Goal: Information Seeking & Learning: Stay updated

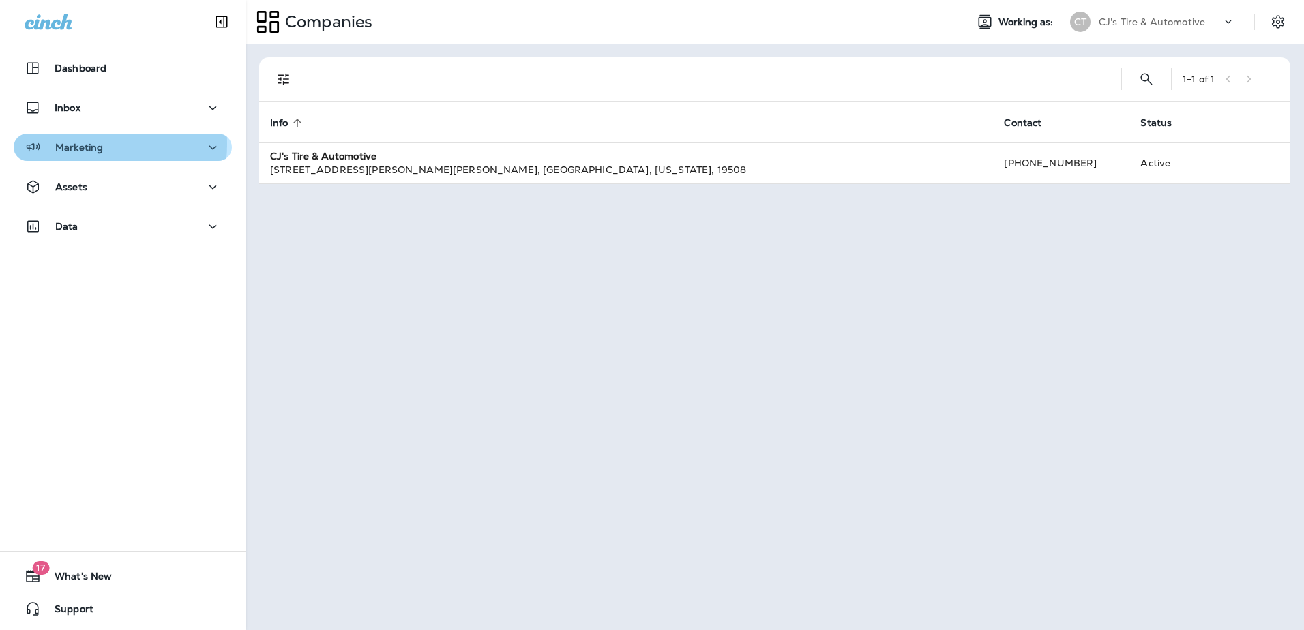
click at [80, 144] on p "Marketing" at bounding box center [79, 147] width 48 height 11
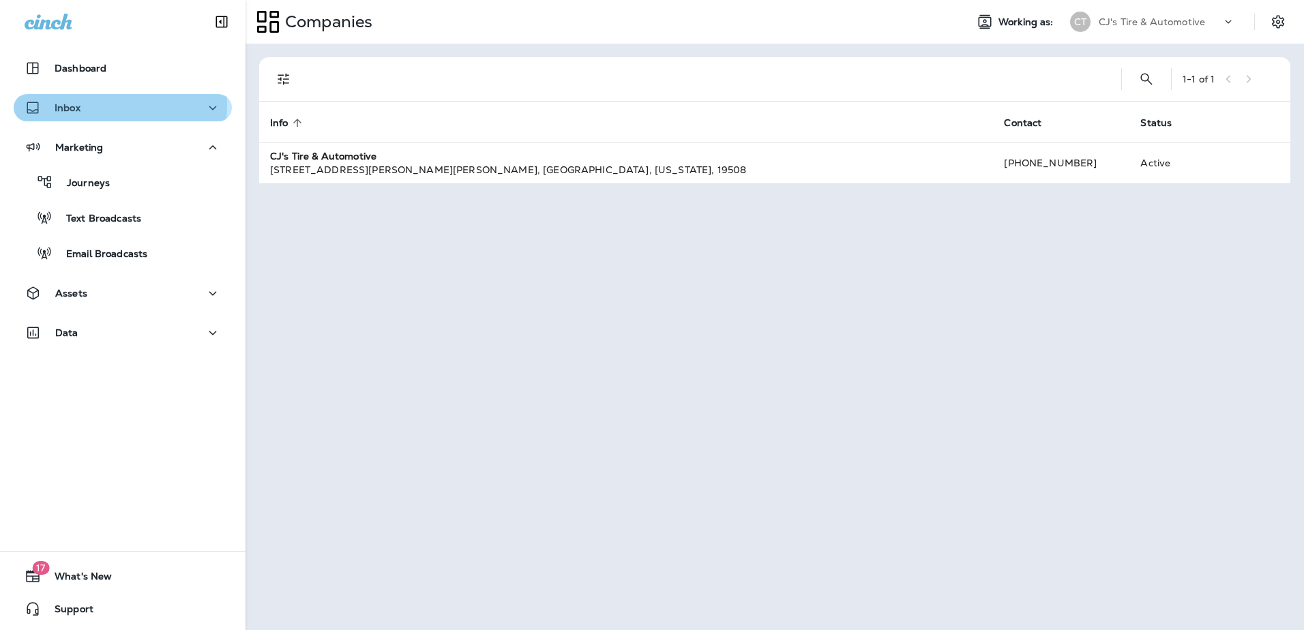
click at [83, 104] on div "Inbox" at bounding box center [123, 108] width 196 height 17
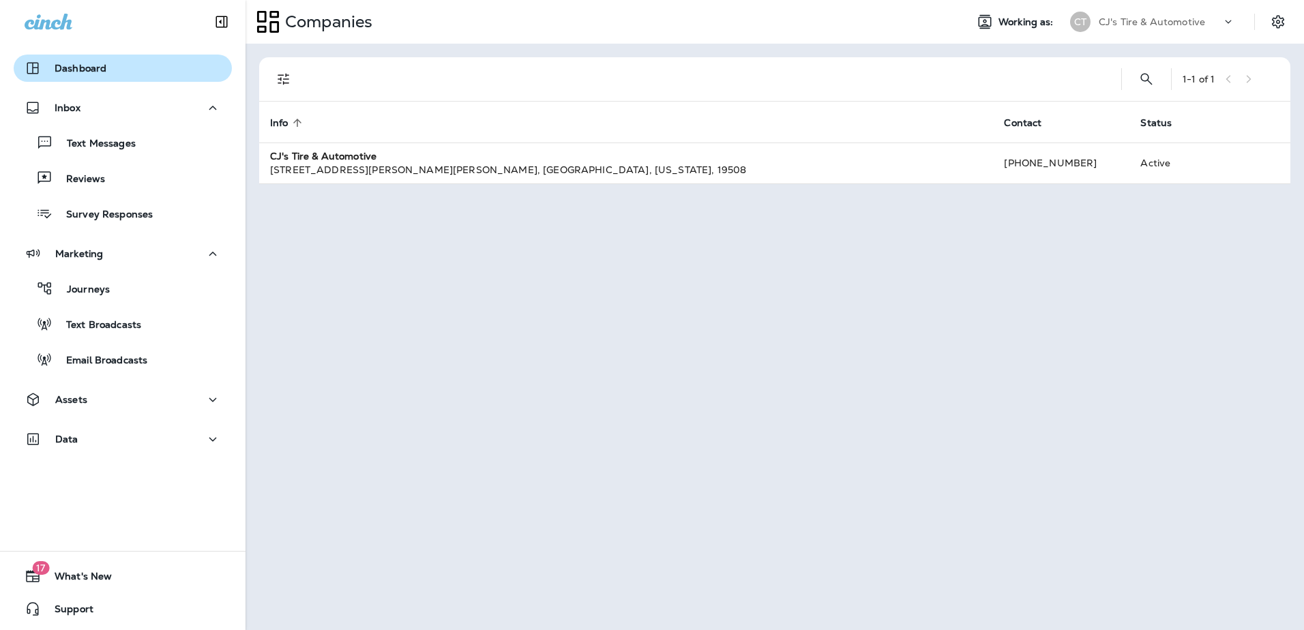
click at [83, 68] on p "Dashboard" at bounding box center [81, 68] width 52 height 11
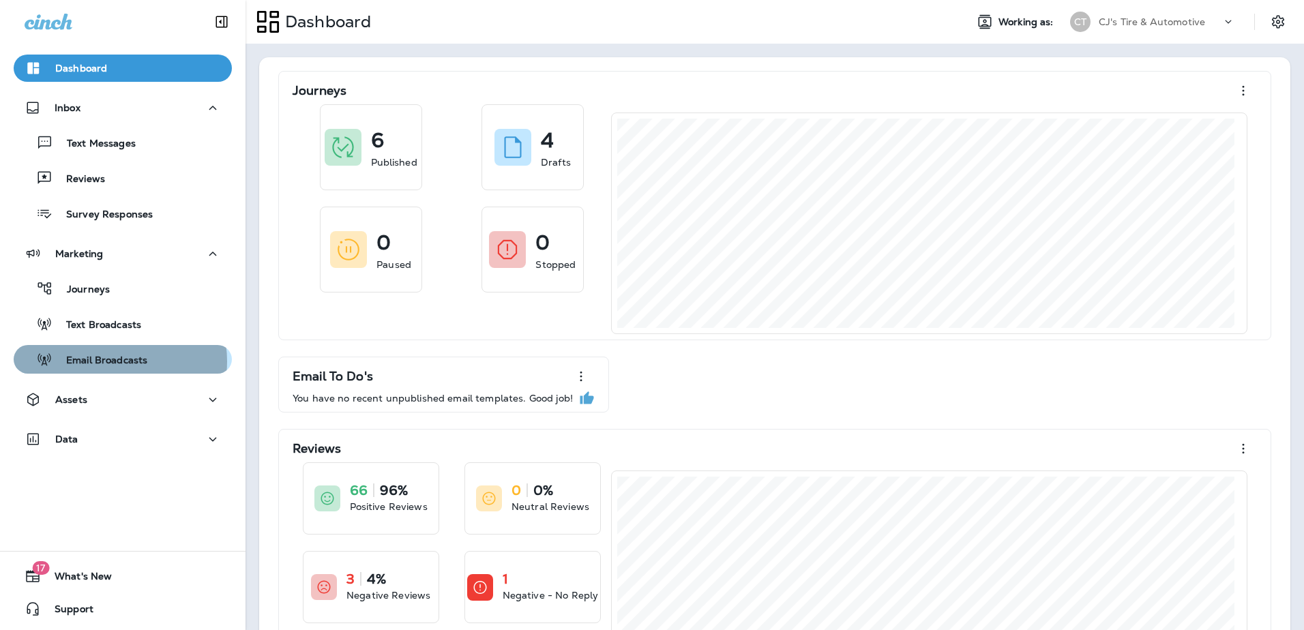
click at [113, 361] on p "Email Broadcasts" at bounding box center [100, 361] width 95 height 13
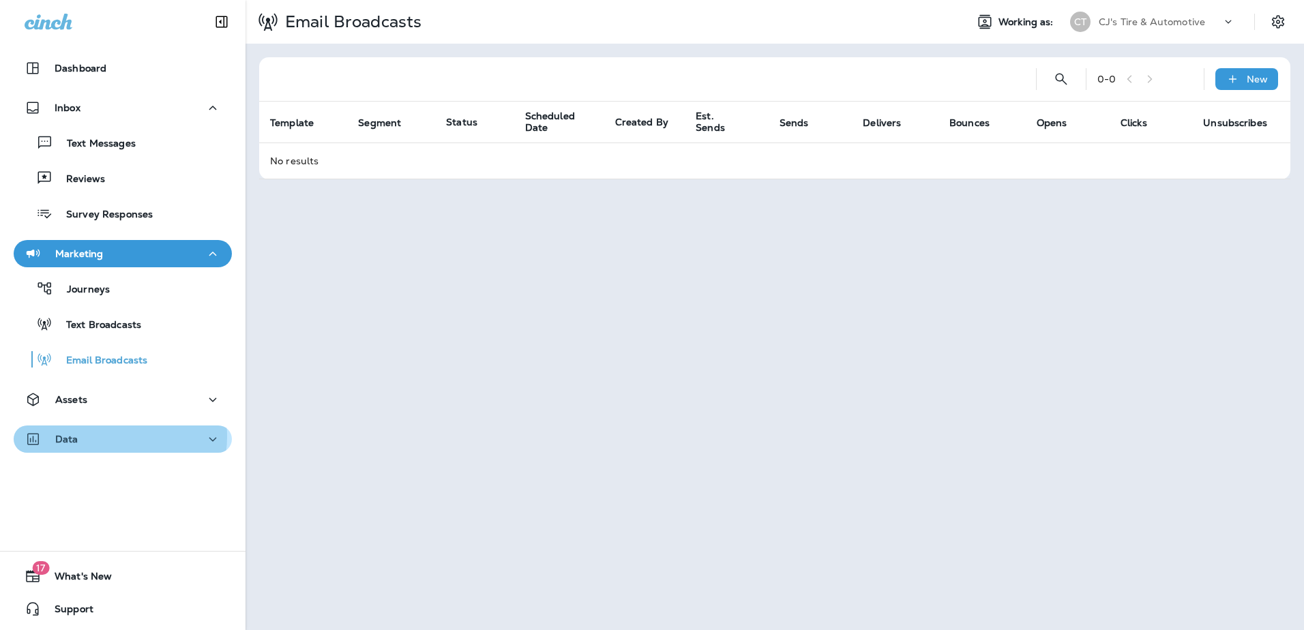
click at [107, 436] on div "Data" at bounding box center [123, 439] width 196 height 17
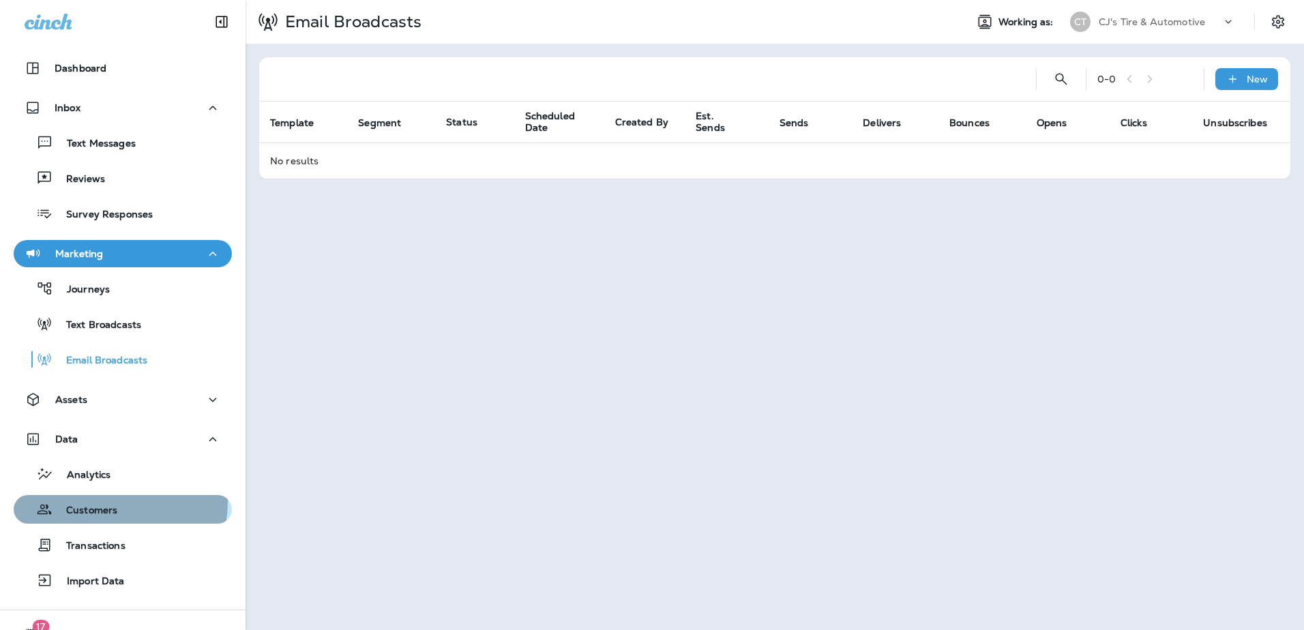
click at [104, 502] on div "Customers" at bounding box center [68, 509] width 98 height 20
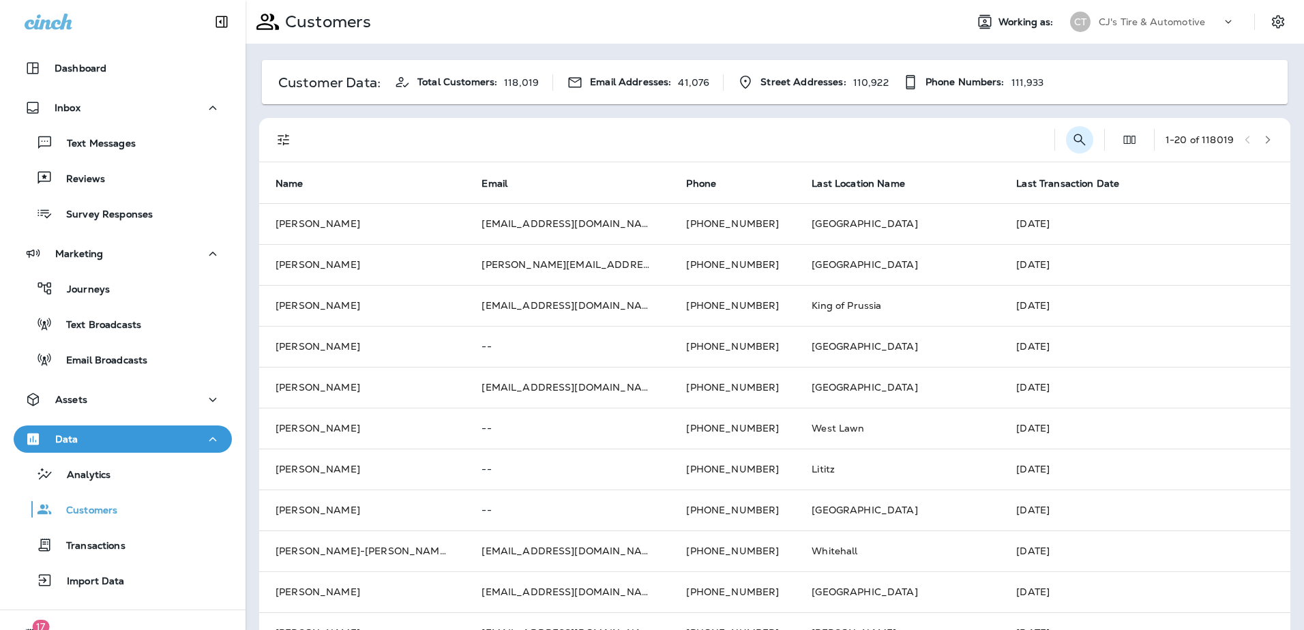
click at [1071, 132] on icon "Search Customers" at bounding box center [1079, 140] width 16 height 16
click at [1002, 141] on input "text" at bounding box center [1009, 139] width 142 height 36
paste input "**********"
type input "**********"
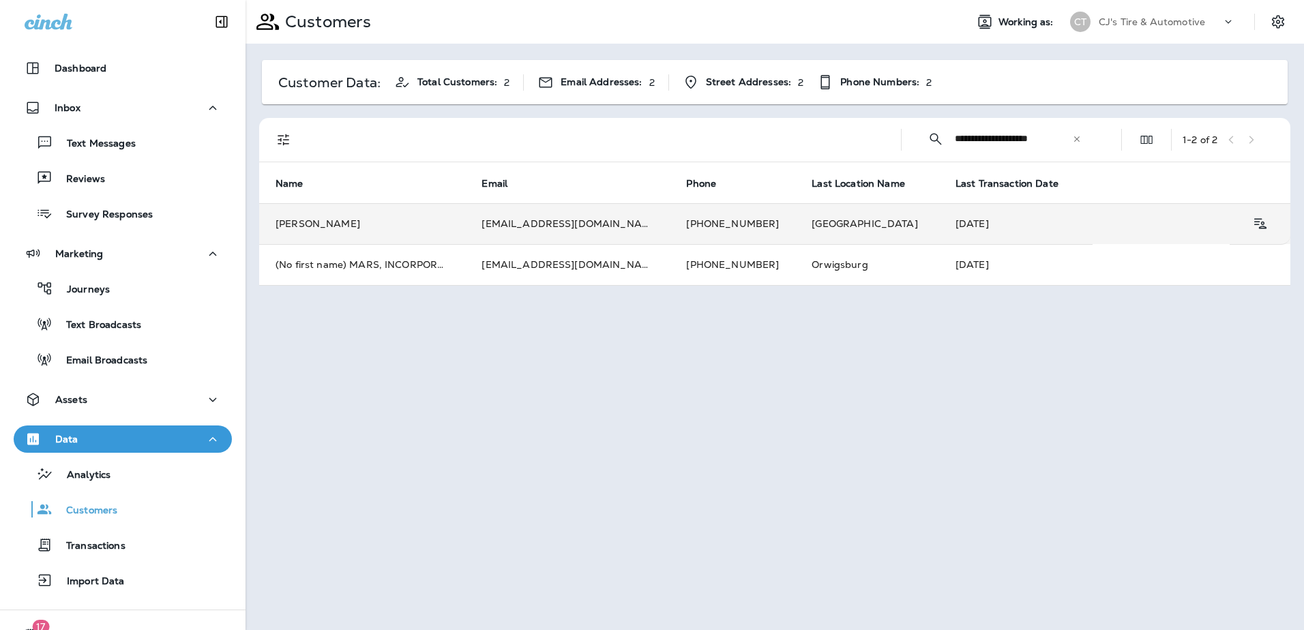
click at [426, 222] on td "[PERSON_NAME]" at bounding box center [362, 223] width 206 height 41
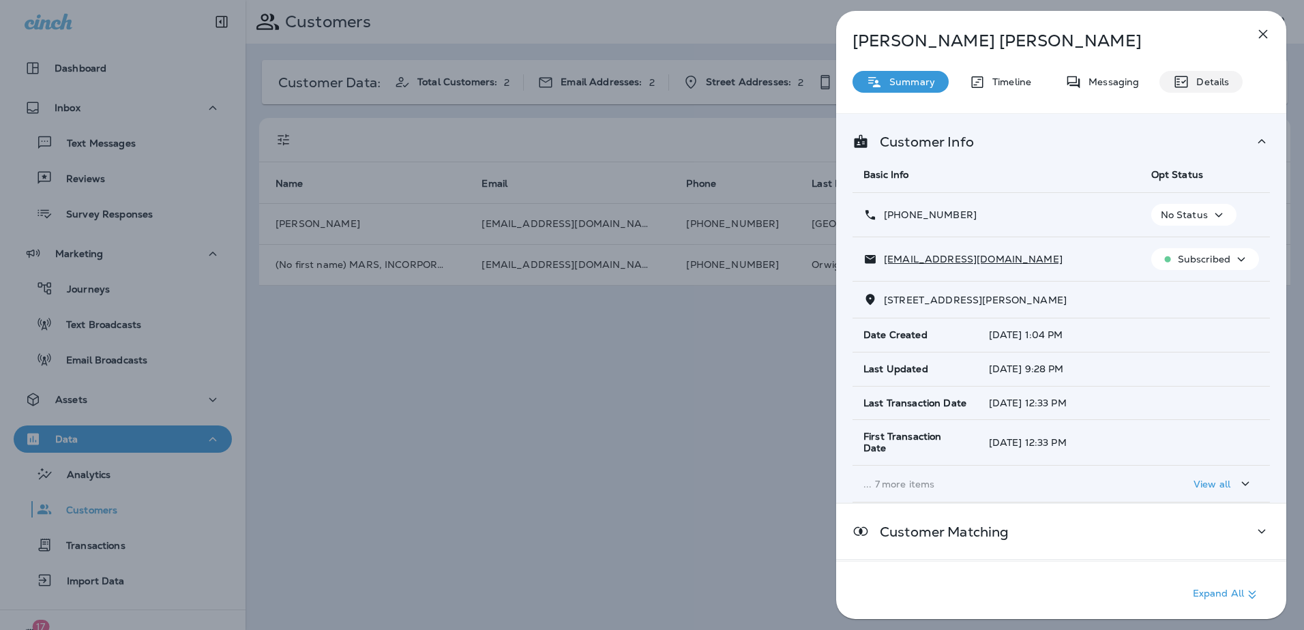
click at [1190, 75] on div "Details" at bounding box center [1200, 82] width 83 height 22
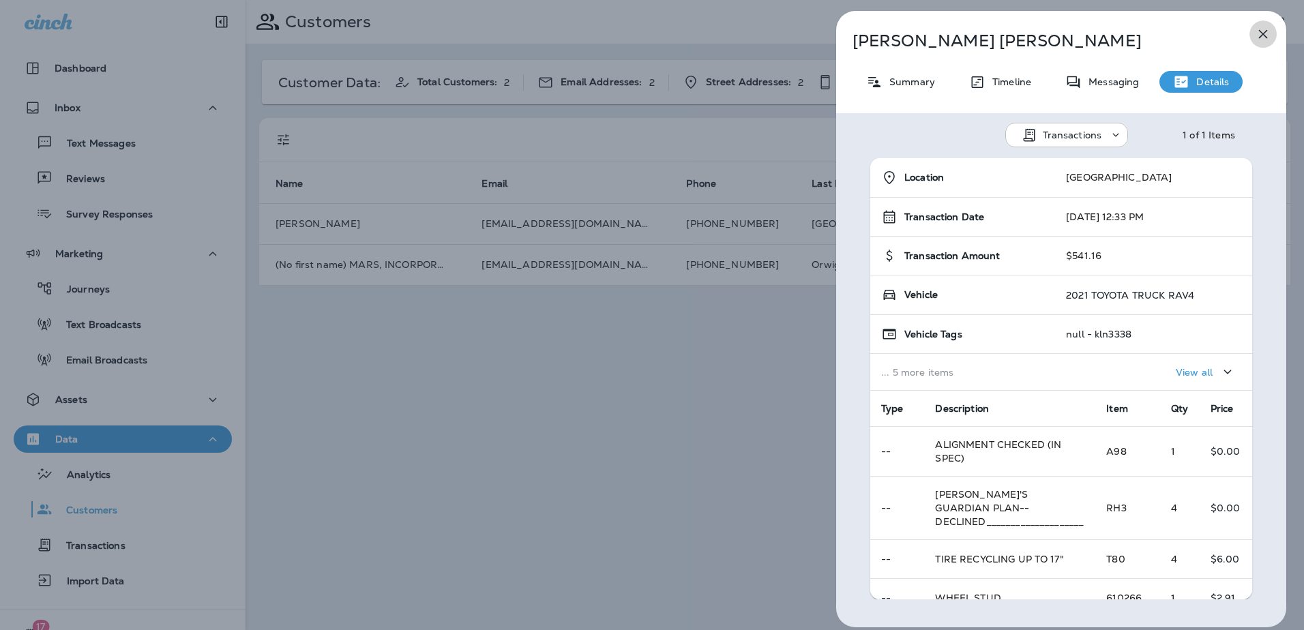
click at [1262, 29] on icon "button" at bounding box center [1263, 34] width 16 height 16
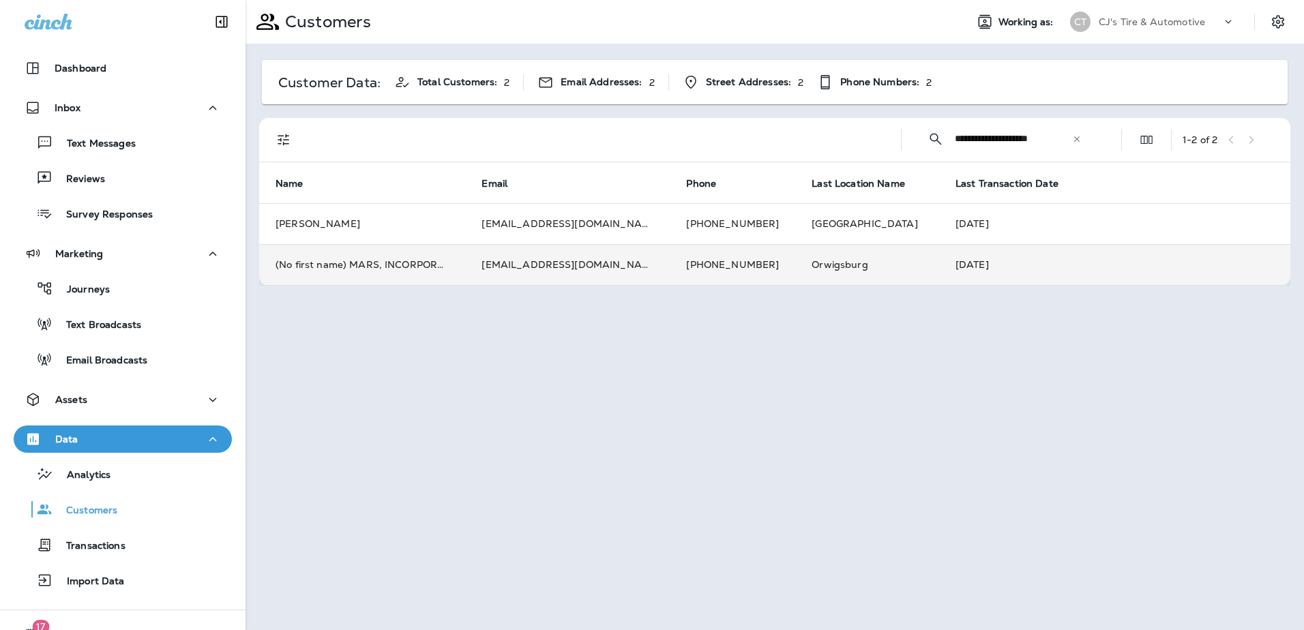
click at [594, 267] on td "[EMAIL_ADDRESS][DOMAIN_NAME]" at bounding box center [567, 264] width 205 height 41
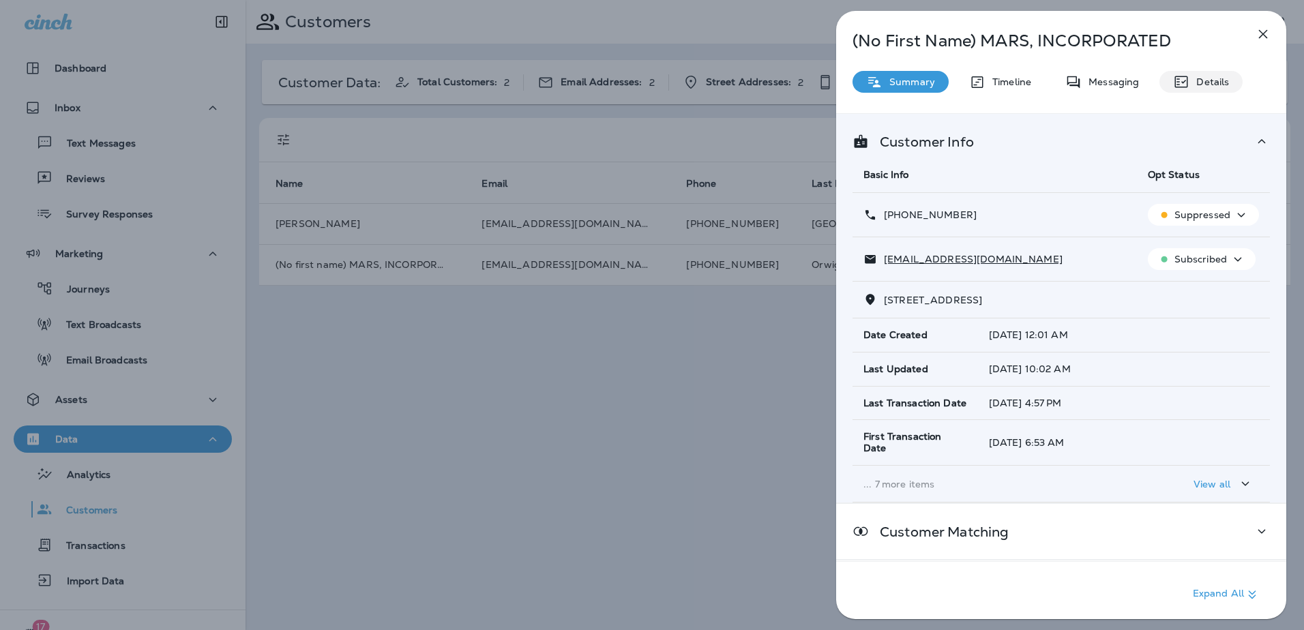
click at [1203, 85] on p "Details" at bounding box center [1209, 81] width 40 height 11
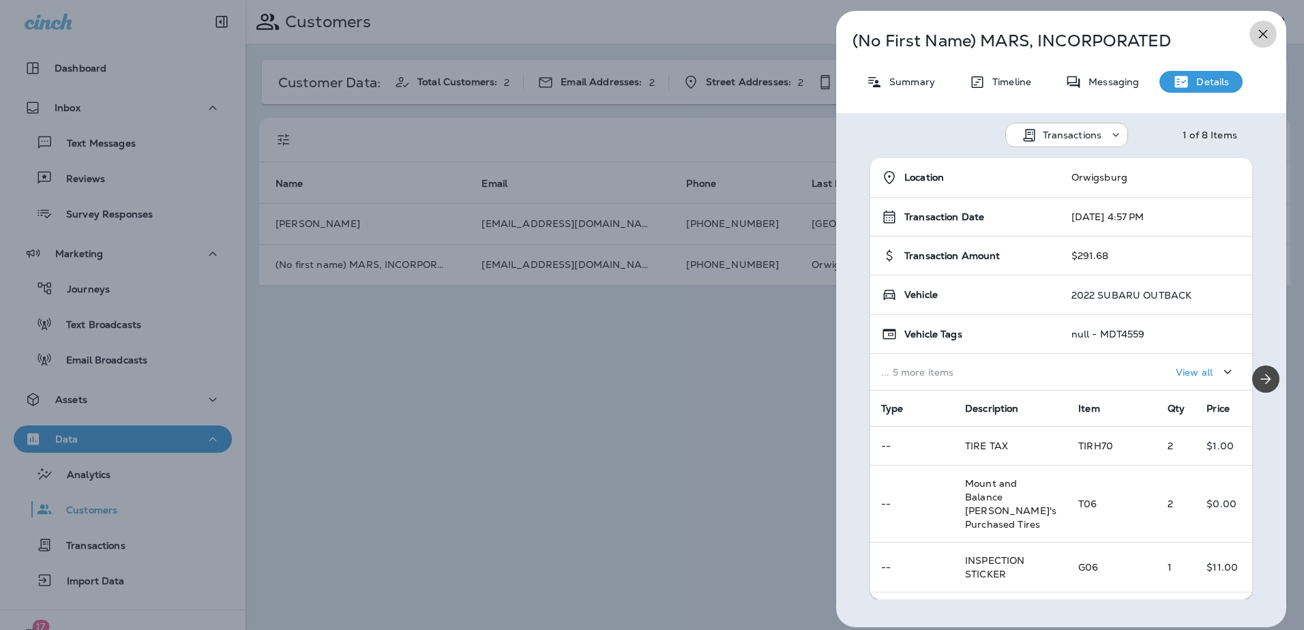
click at [1268, 34] on icon "button" at bounding box center [1263, 34] width 16 height 16
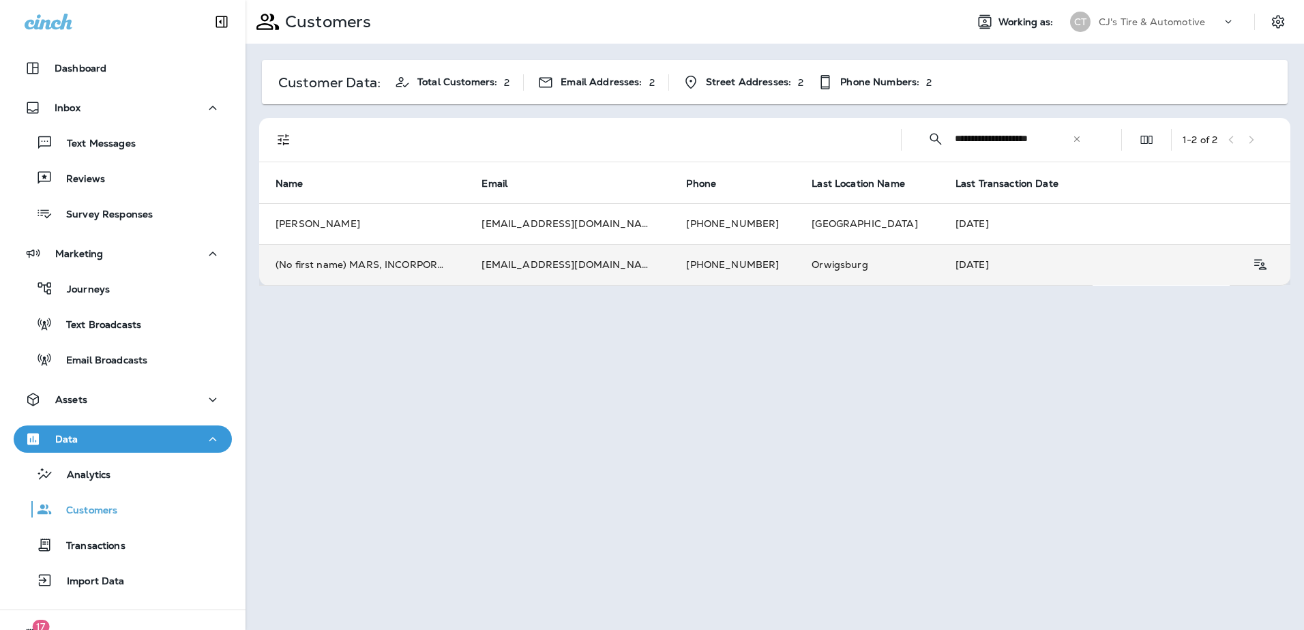
click at [408, 265] on td "(No first name) MARS, INCORPORATED" at bounding box center [362, 264] width 206 height 41
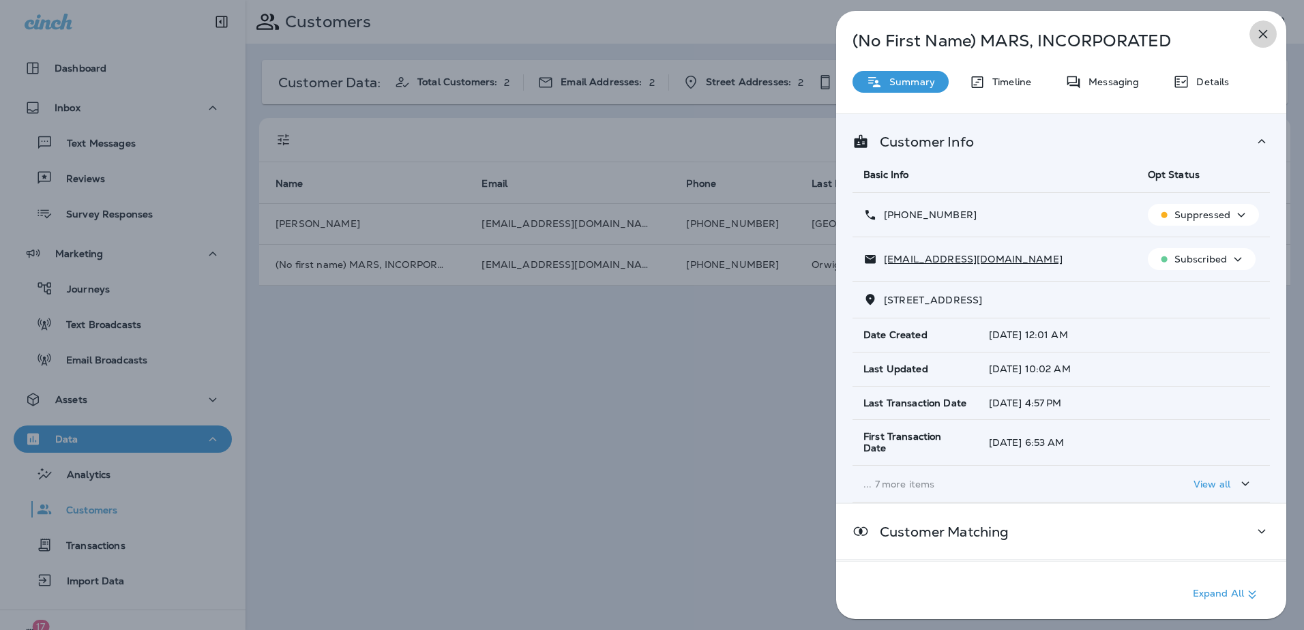
click at [1263, 32] on icon "button" at bounding box center [1263, 34] width 16 height 16
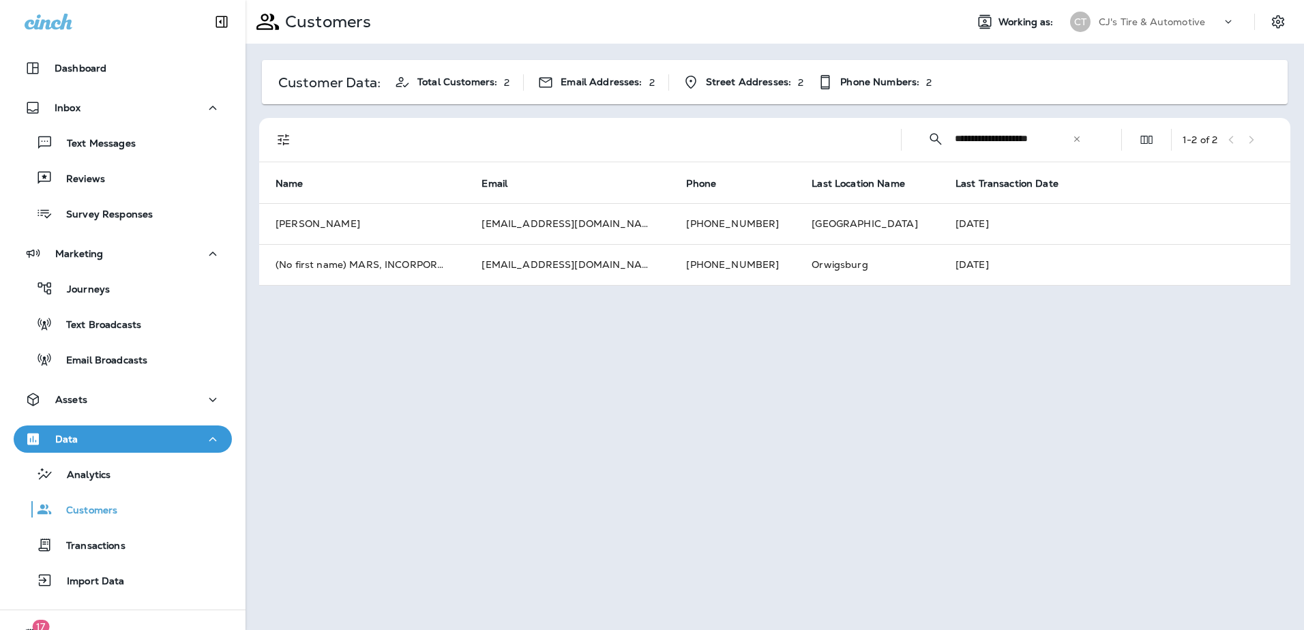
click at [57, 26] on icon at bounding box center [49, 22] width 48 height 16
click at [87, 65] on p "Dashboard" at bounding box center [81, 68] width 52 height 11
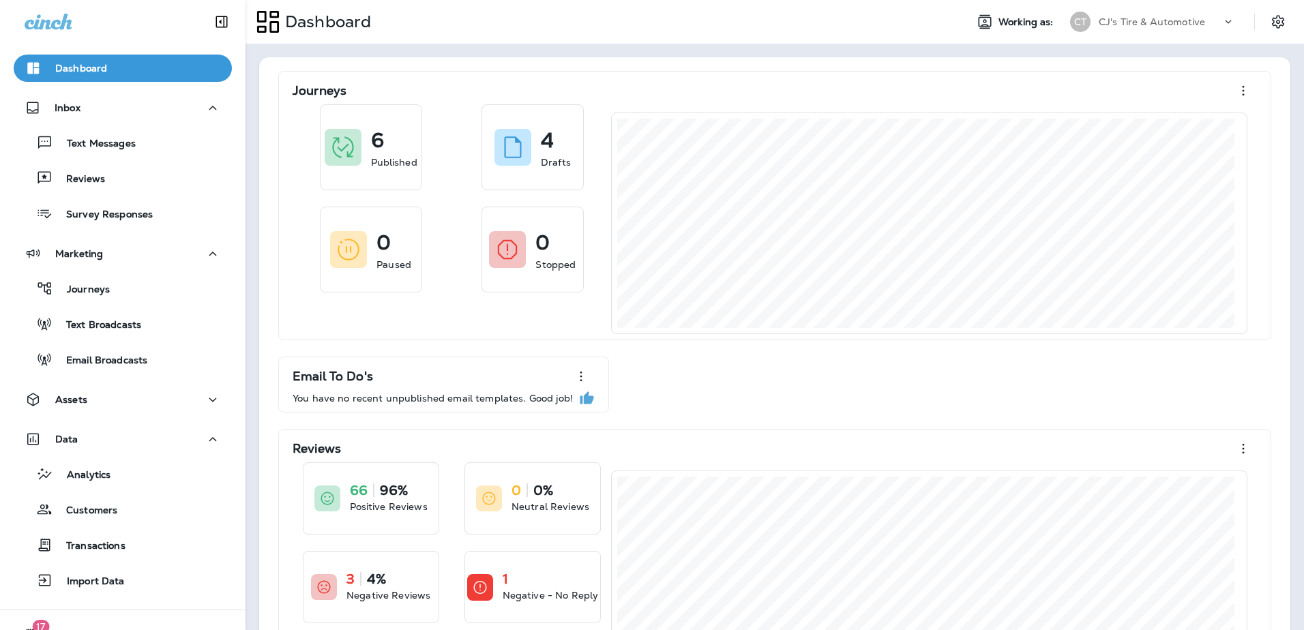
click at [271, 18] on icon at bounding box center [267, 21] width 23 height 23
click at [65, 28] on icon at bounding box center [49, 22] width 48 height 16
click at [55, 23] on icon at bounding box center [49, 22] width 48 height 16
click at [64, 98] on button "Inbox" at bounding box center [123, 107] width 218 height 27
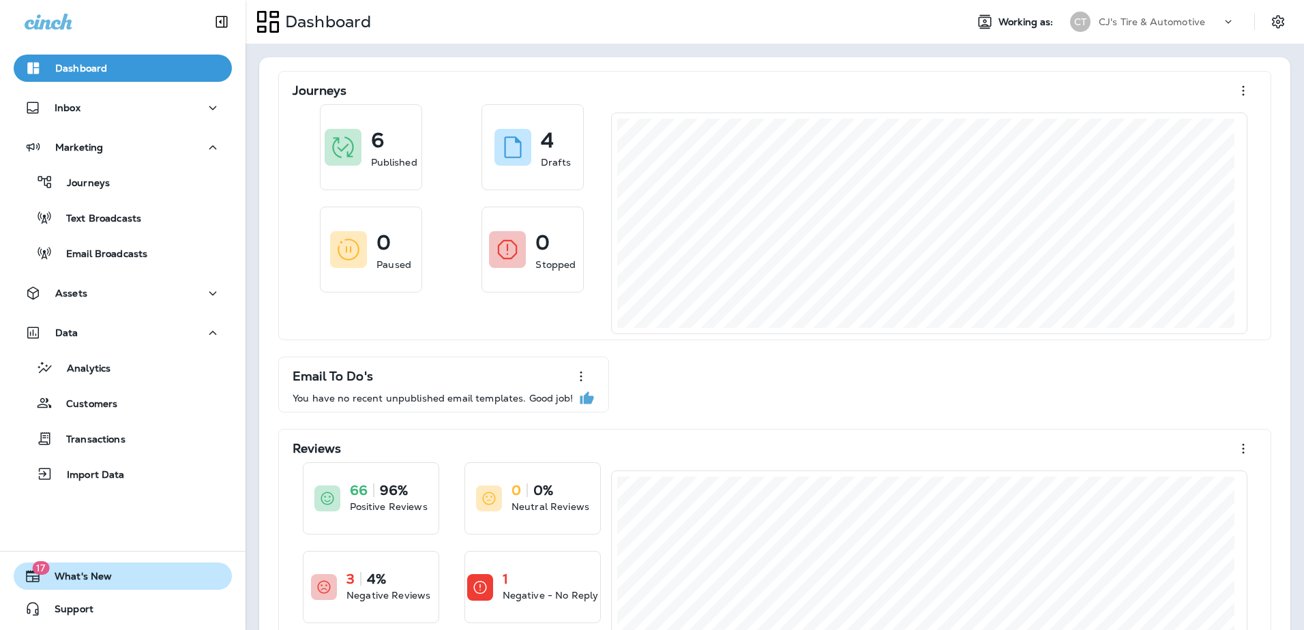
click at [60, 576] on span "What's New" at bounding box center [76, 579] width 71 height 16
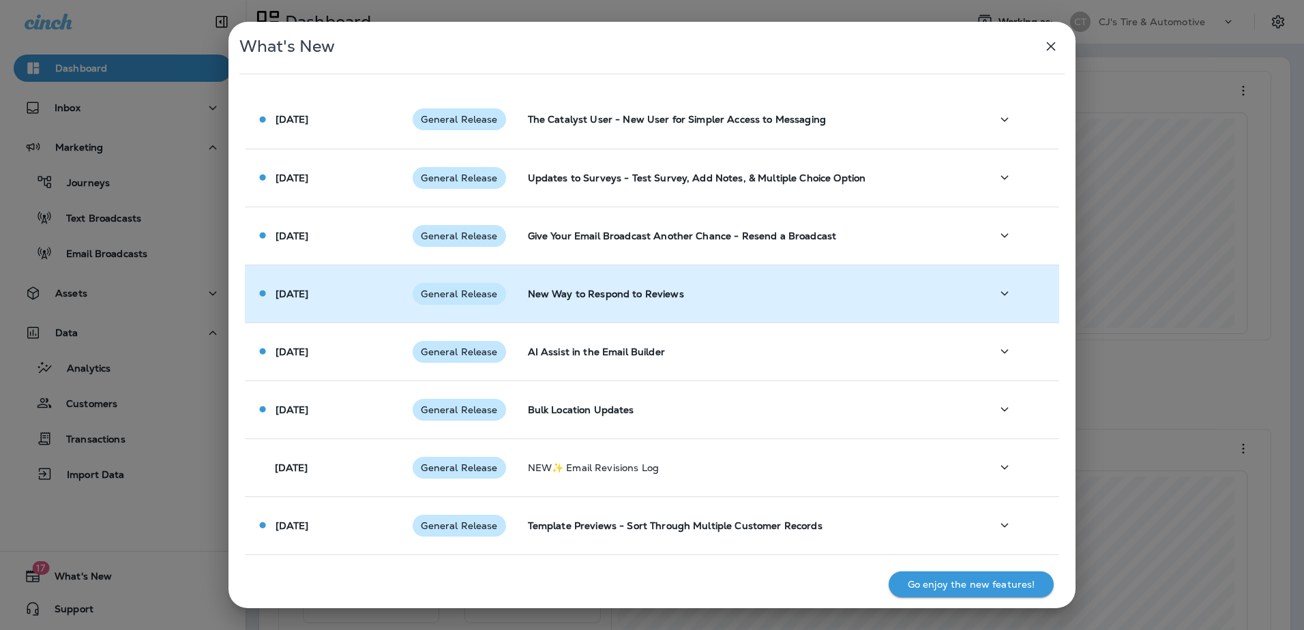
click at [692, 296] on p "New Way to Respond to Reviews" at bounding box center [748, 293] width 441 height 11
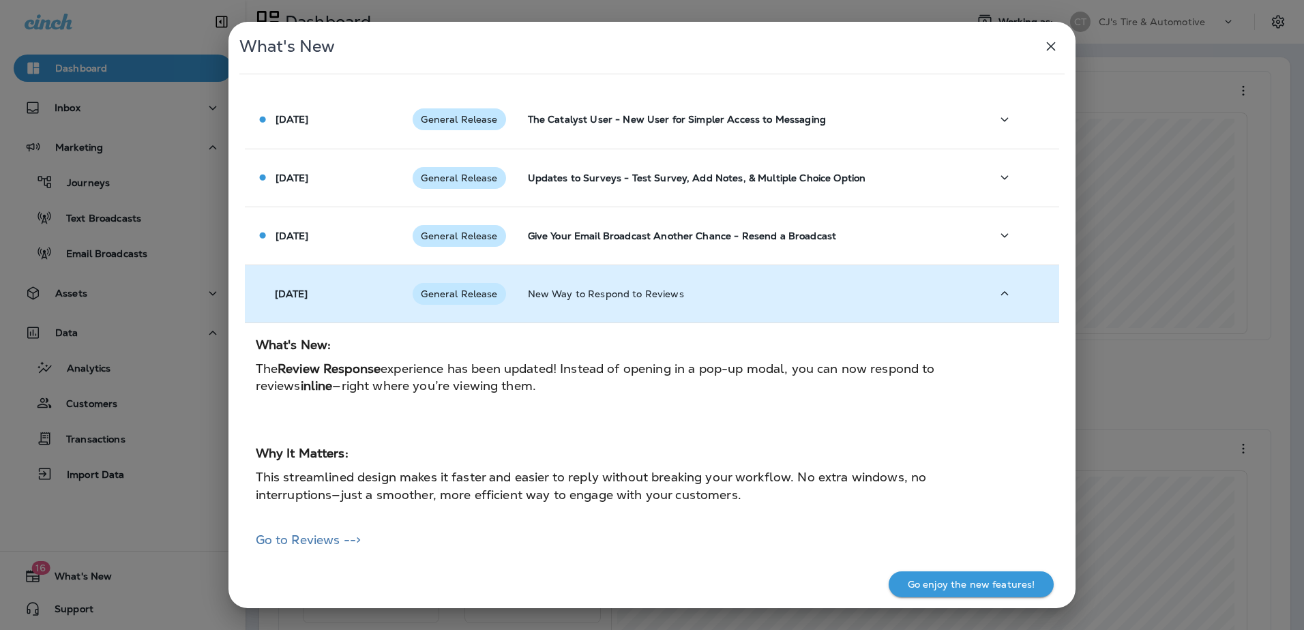
click at [692, 296] on p "New Way to Respond to Reviews" at bounding box center [748, 293] width 441 height 11
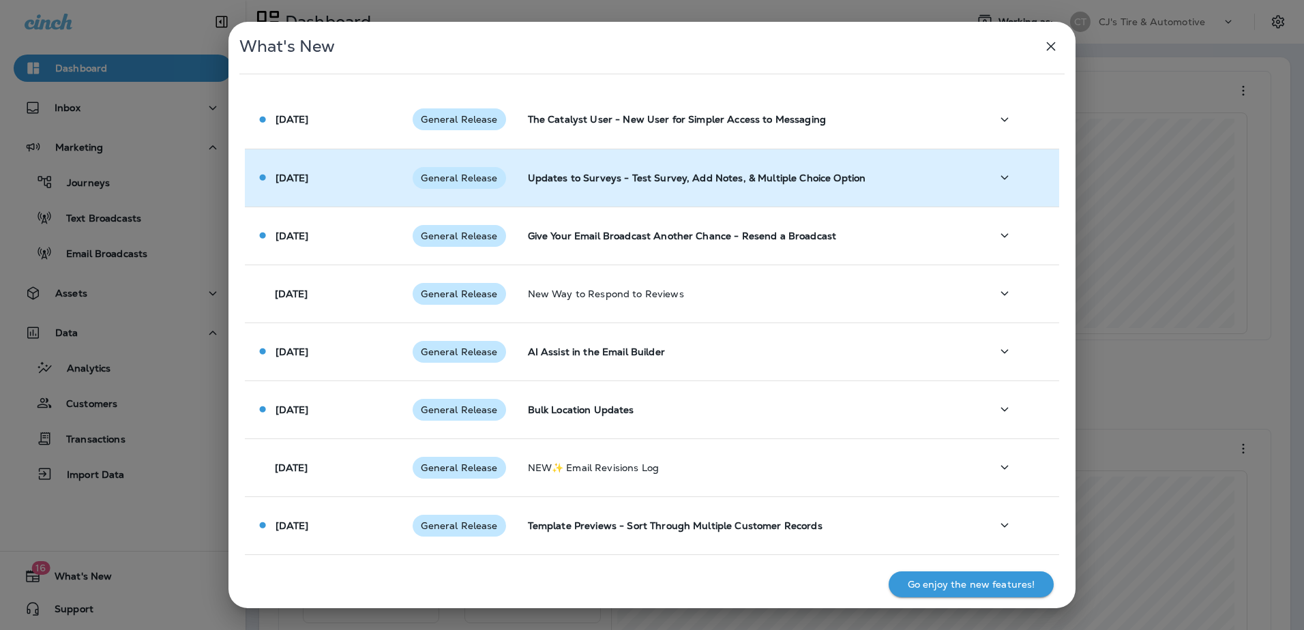
click at [935, 165] on td "Updates to Surveys - Test Survey, Add Notes, & Multiple Choice Option" at bounding box center [748, 178] width 463 height 58
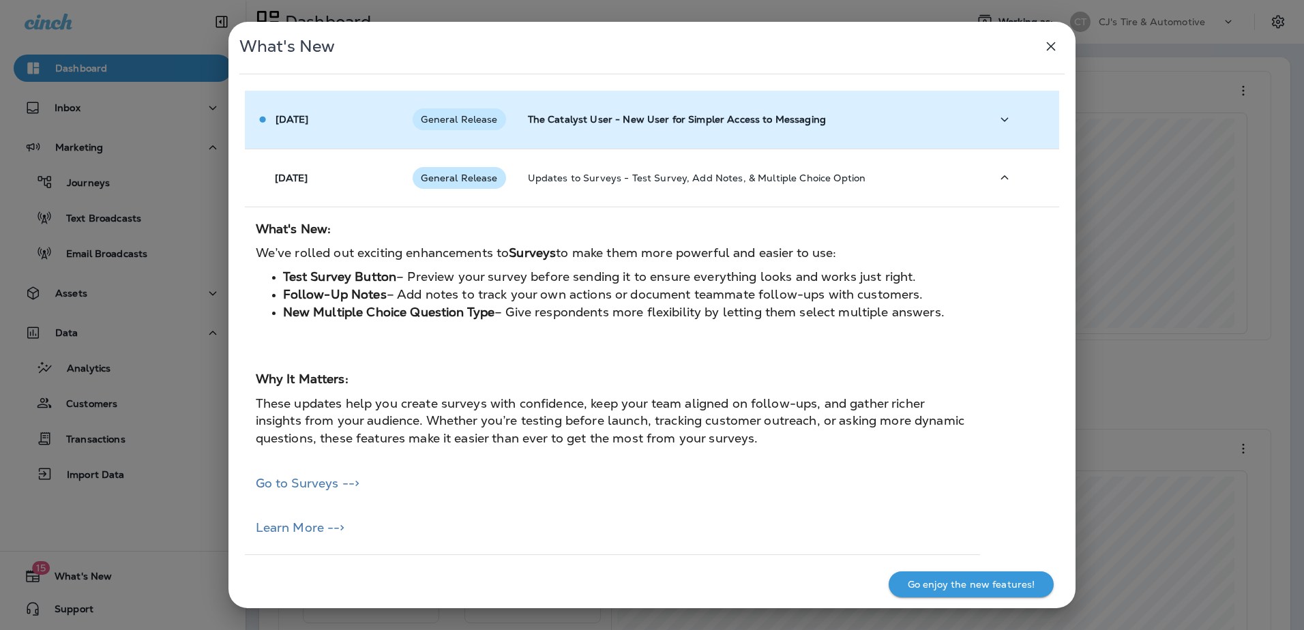
drag, startPoint x: 1048, startPoint y: 48, endPoint x: 971, endPoint y: 106, distance: 96.4
click at [1013, 107] on div "What's New [DATE] General Release The Catalyst User - New User for Simpler Acce…" at bounding box center [652, 315] width 848 height 586
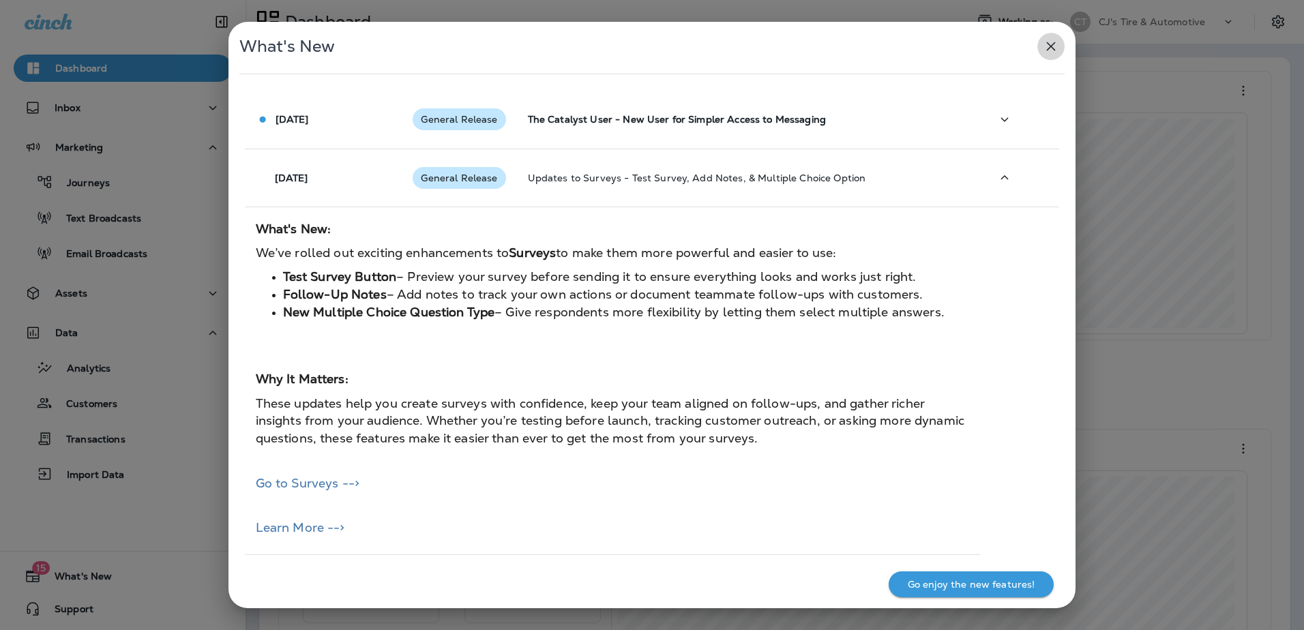
click at [1050, 46] on icon "button" at bounding box center [1051, 46] width 16 height 16
